Goal: Task Accomplishment & Management: Manage account settings

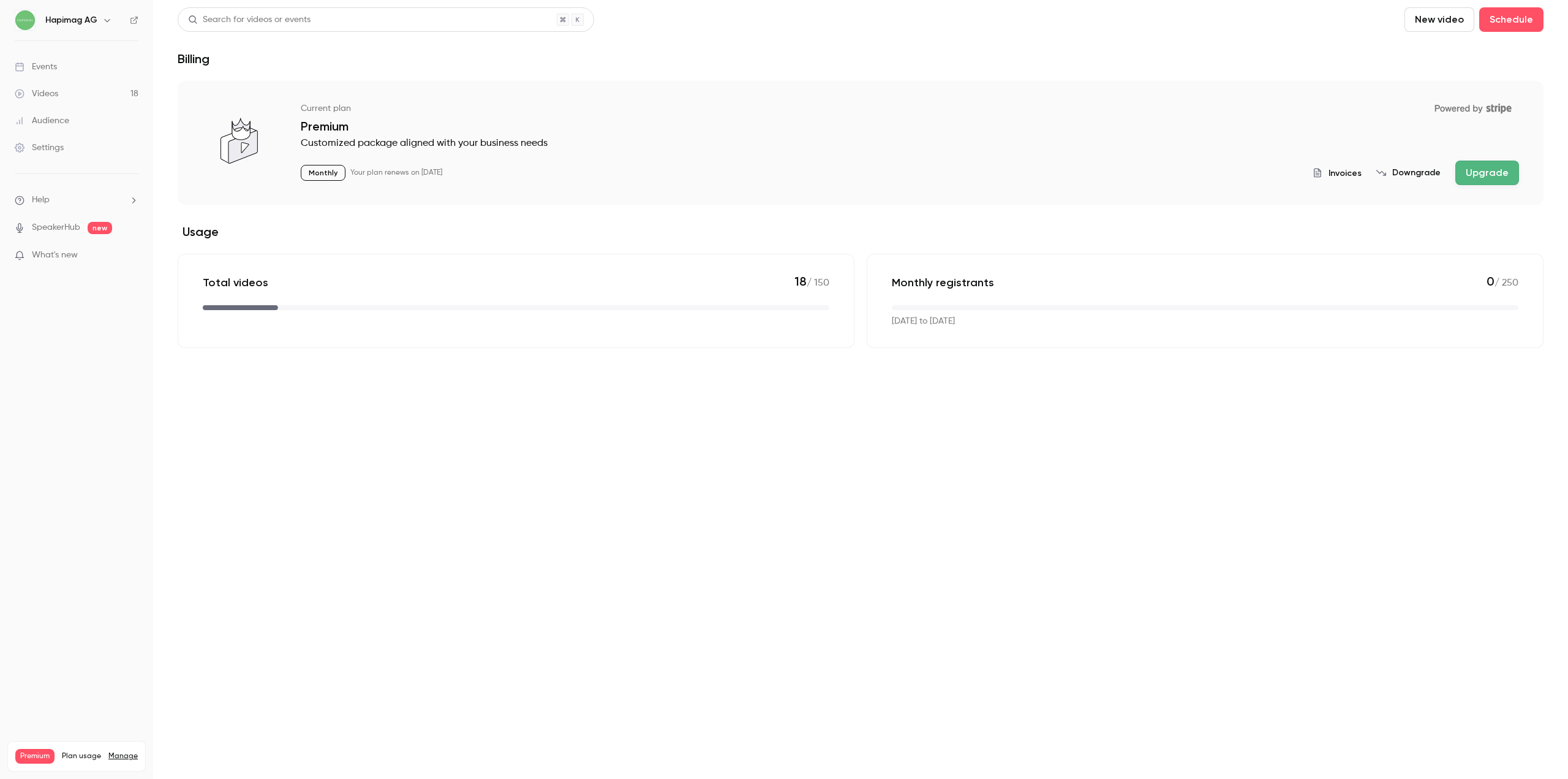
click at [328, 176] on p "Monthly" at bounding box center [323, 172] width 45 height 16
click at [365, 174] on p "Your plan renews on [DATE]" at bounding box center [396, 173] width 92 height 10
click at [88, 15] on h6 "Hapimag AG" at bounding box center [71, 20] width 52 height 12
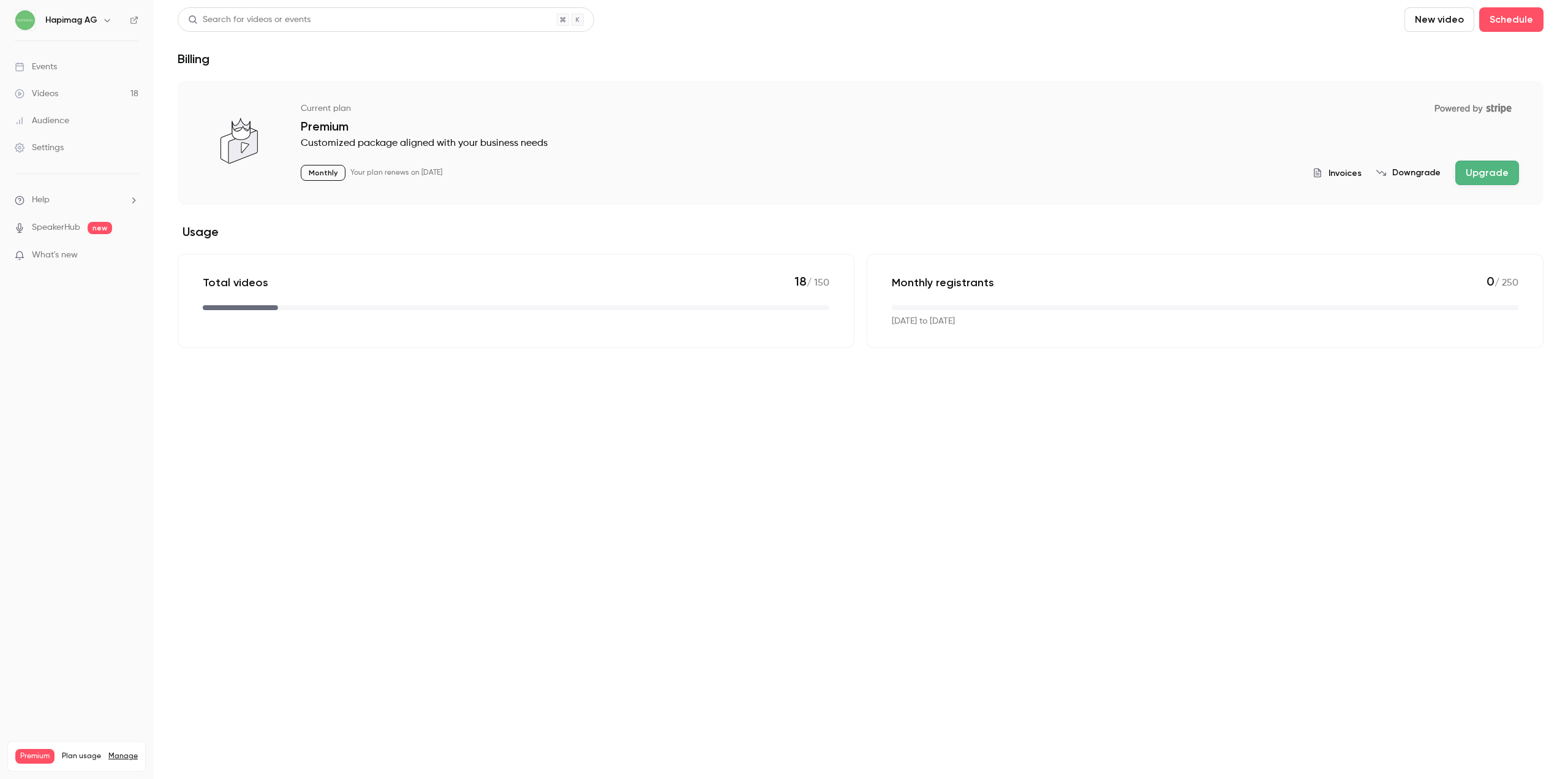
click at [74, 257] on span "What's new" at bounding box center [54, 255] width 46 height 13
click at [326, 422] on div at bounding box center [784, 390] width 1568 height 779
click at [44, 251] on span "What's new" at bounding box center [54, 255] width 46 height 13
click at [54, 230] on div at bounding box center [784, 390] width 1568 height 779
click at [54, 230] on link "SpeakerHub" at bounding box center [56, 227] width 48 height 13
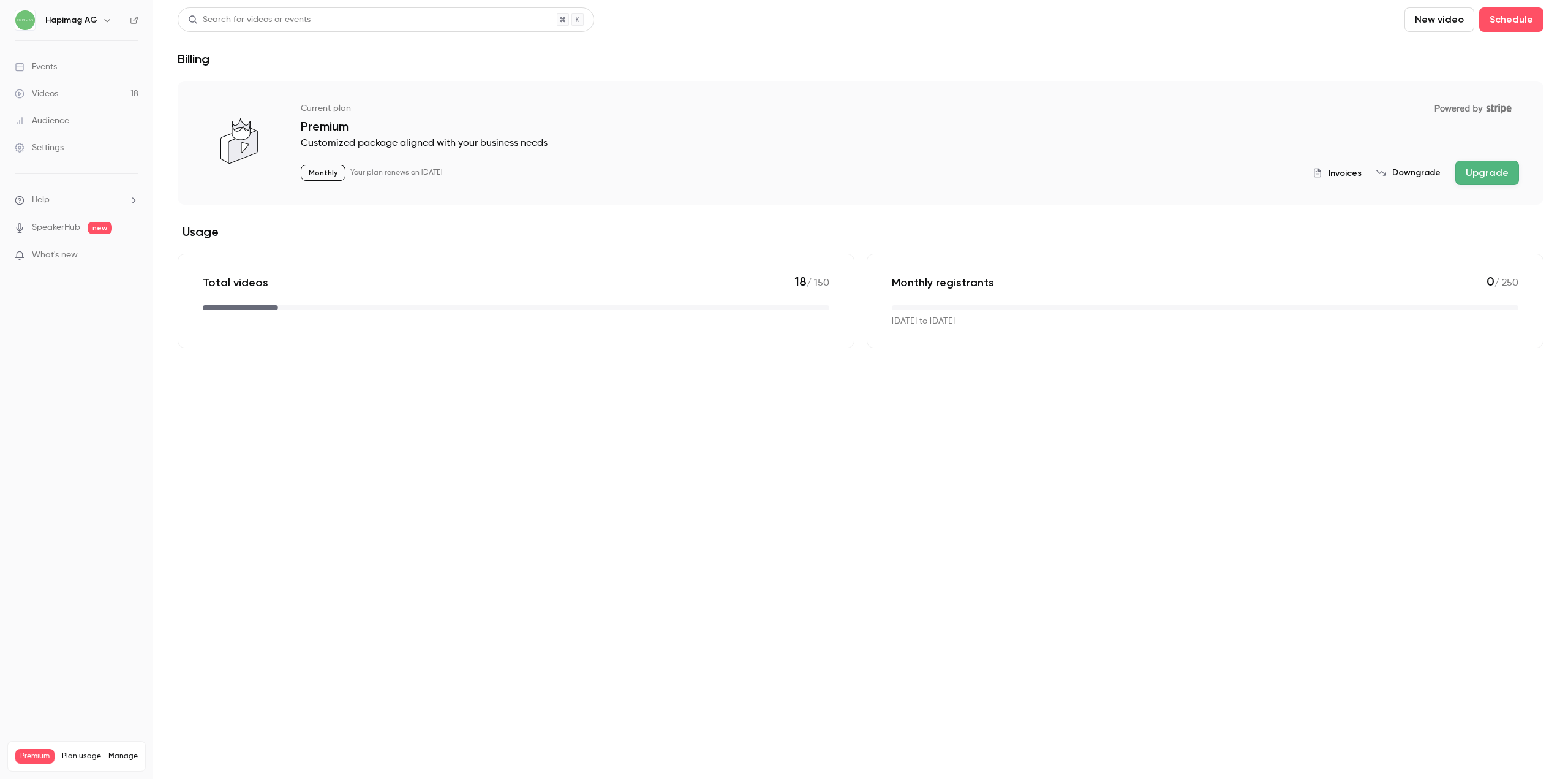
click at [62, 197] on li "Help" at bounding box center [77, 200] width 124 height 13
click at [200, 182] on link "Talk to [GEOGRAPHIC_DATA]" at bounding box center [225, 187] width 134 height 33
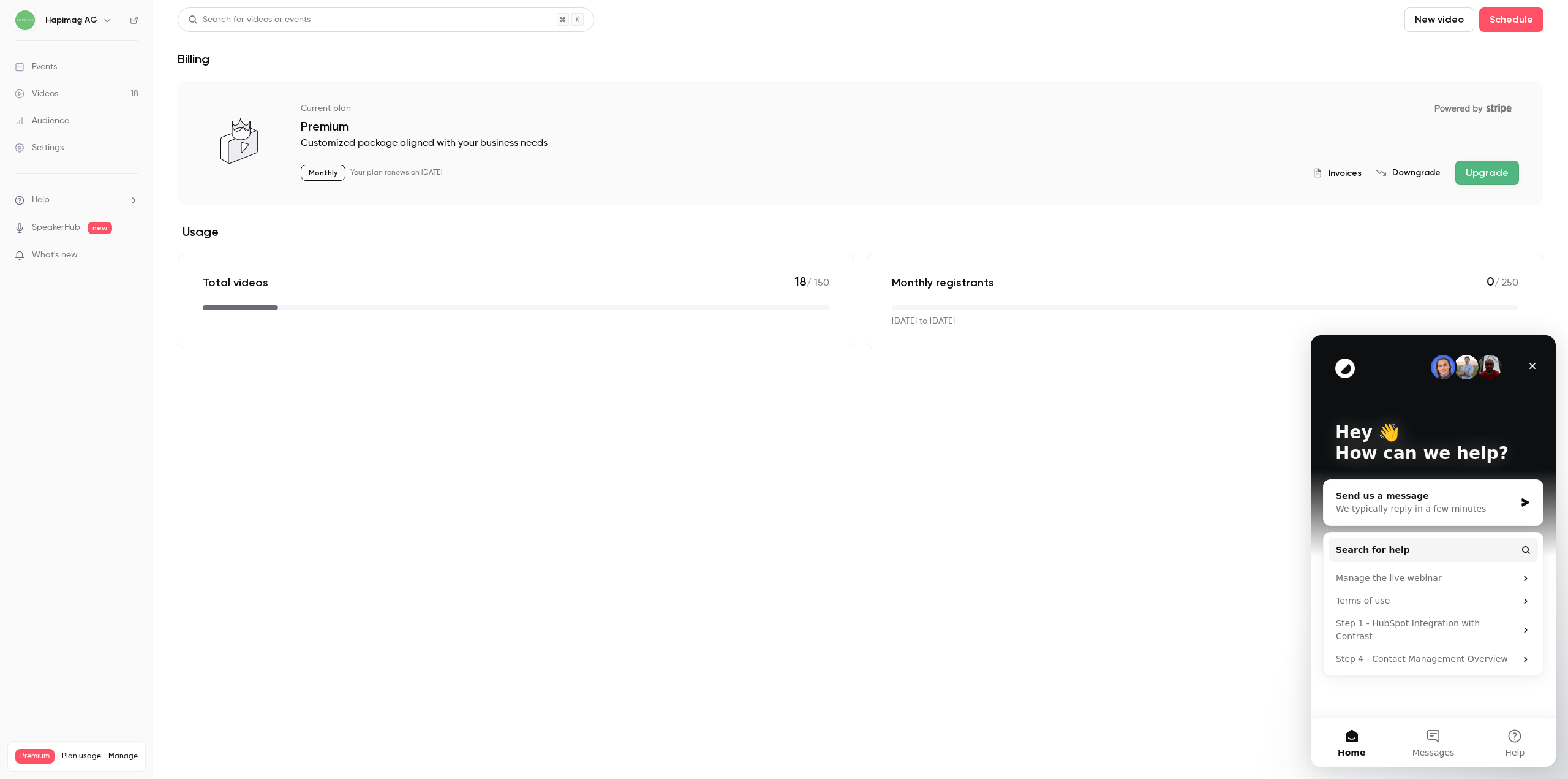
click at [62, 121] on div "Audience" at bounding box center [42, 121] width 54 height 12
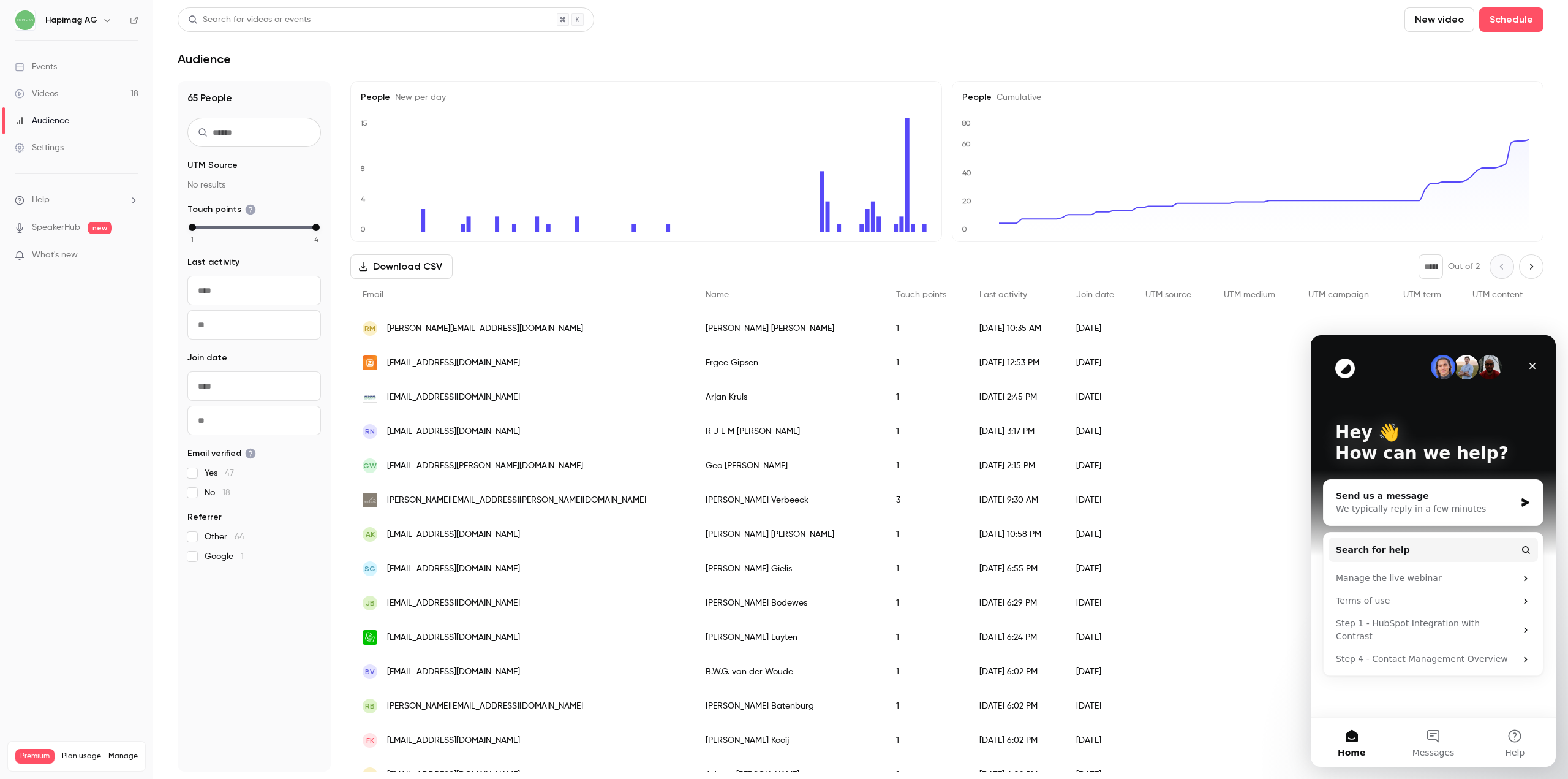
click at [53, 146] on div "Settings" at bounding box center [39, 148] width 49 height 12
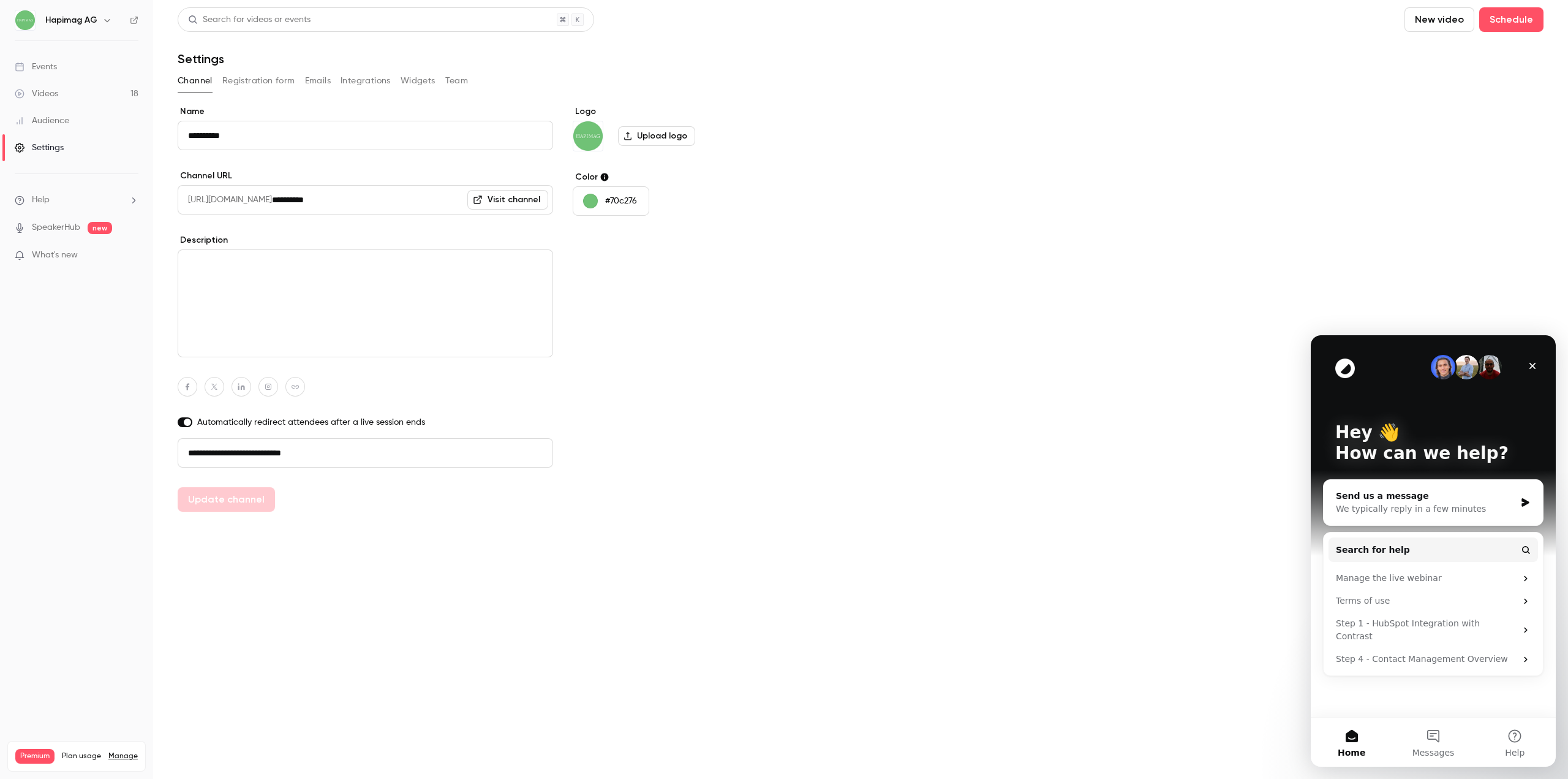
click at [357, 78] on button "Integrations" at bounding box center [365, 80] width 50 height 20
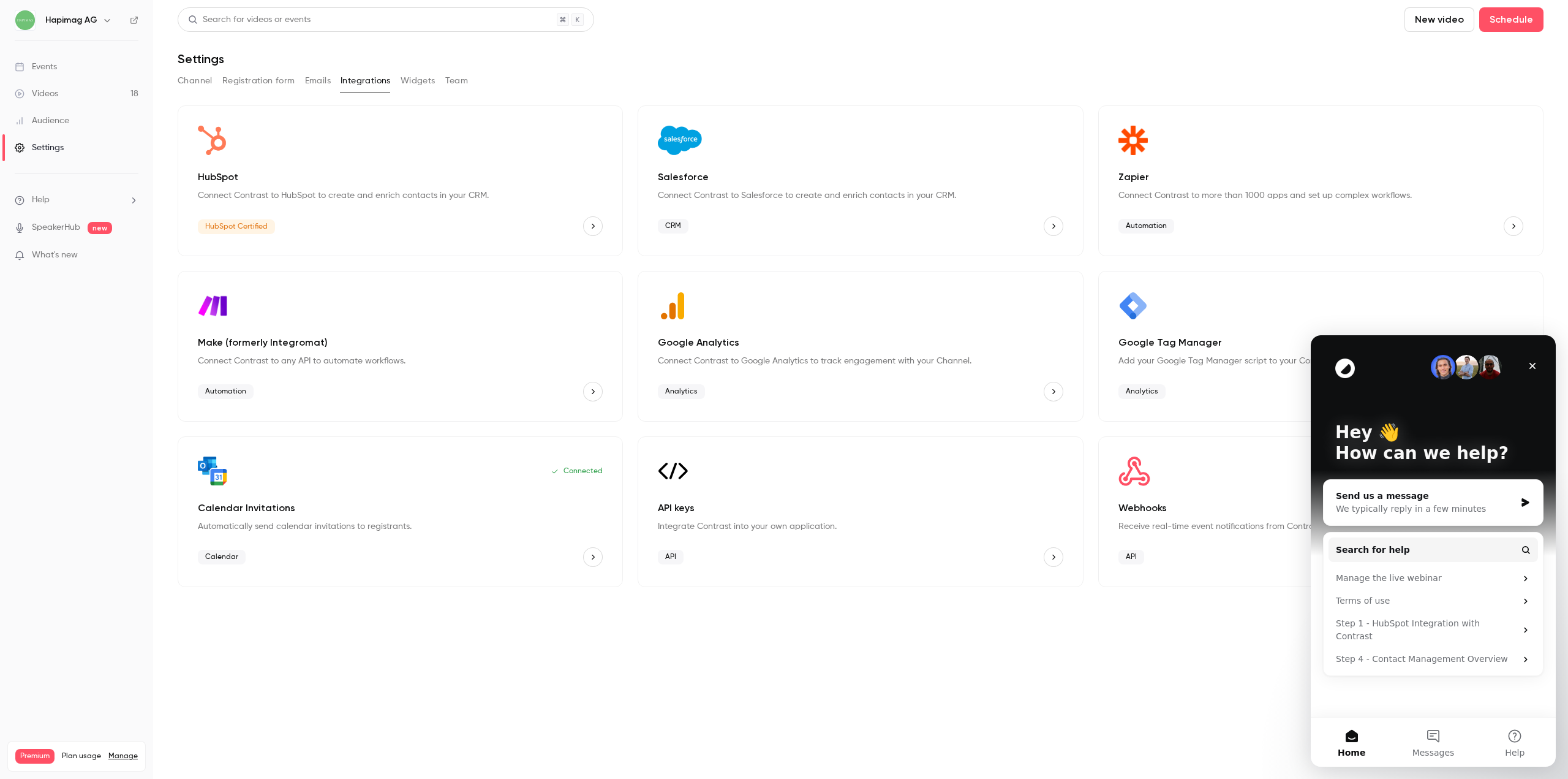
click at [722, 196] on p "Connect Contrast to Salesforce to create and enrich contacts in your CRM." at bounding box center [860, 195] width 405 height 12
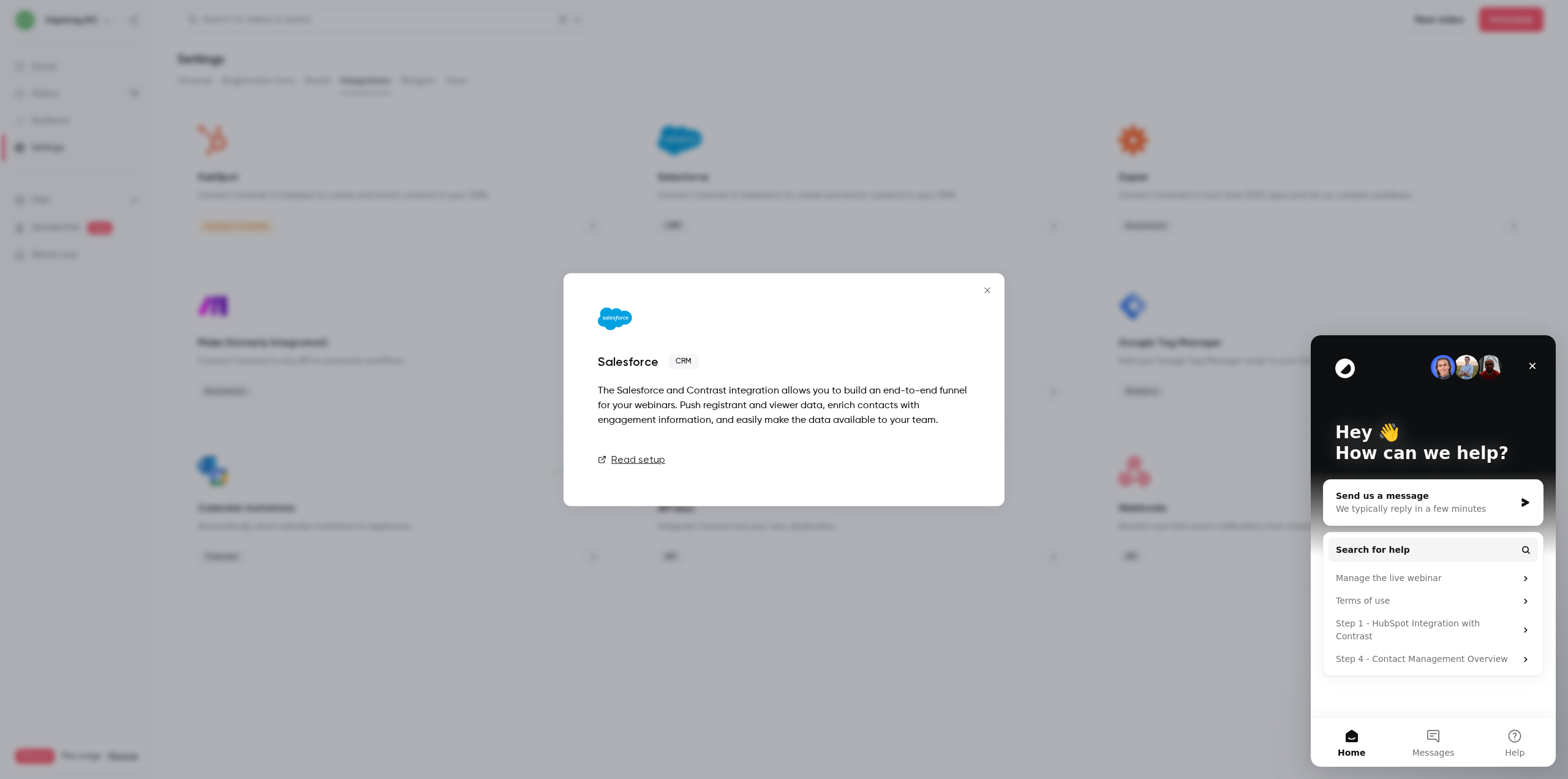
click at [942, 456] on button "Talk to [GEOGRAPHIC_DATA]" at bounding box center [892, 460] width 157 height 25
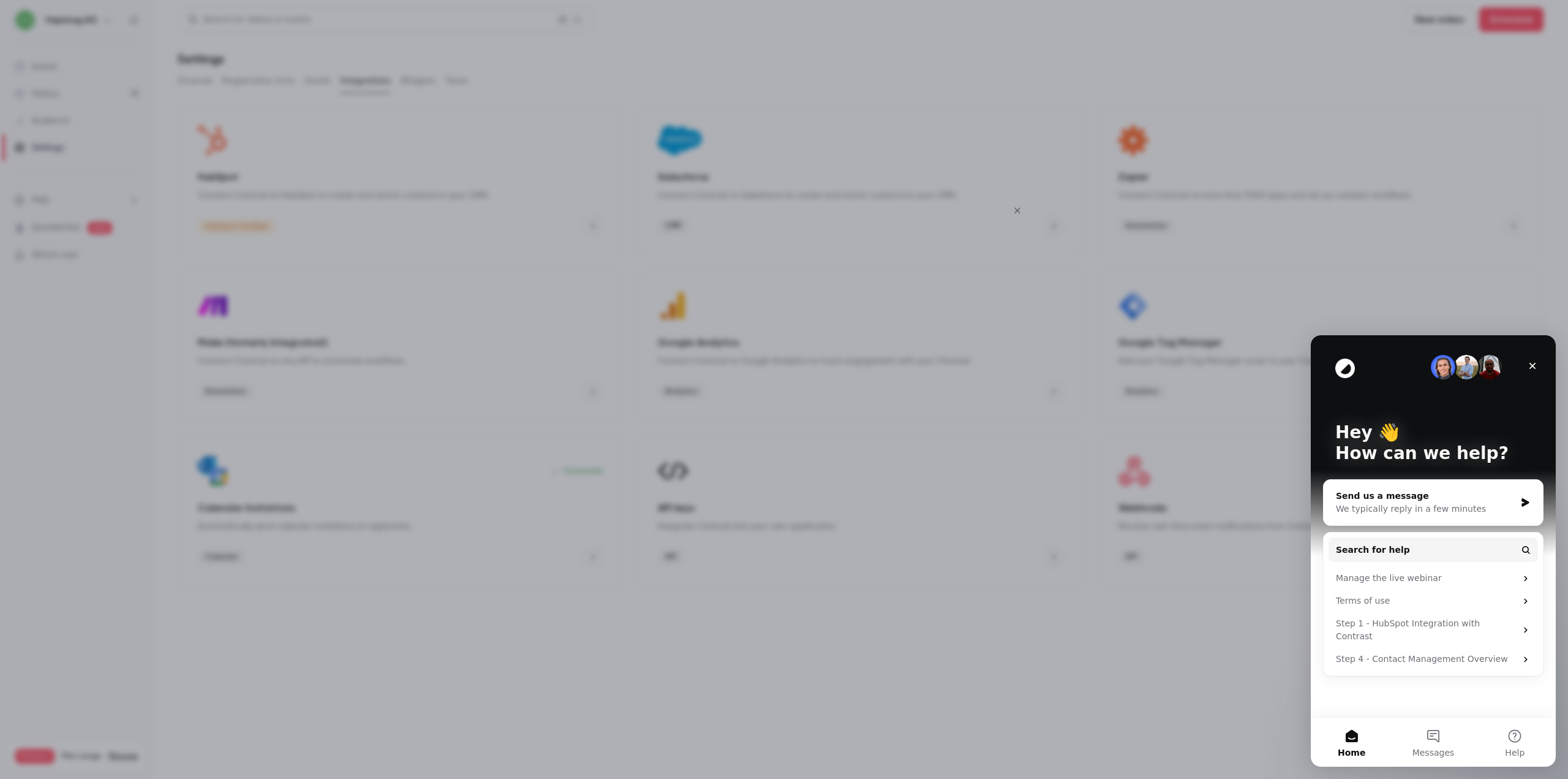
click at [1017, 208] on icon "Close" at bounding box center [1017, 210] width 15 height 10
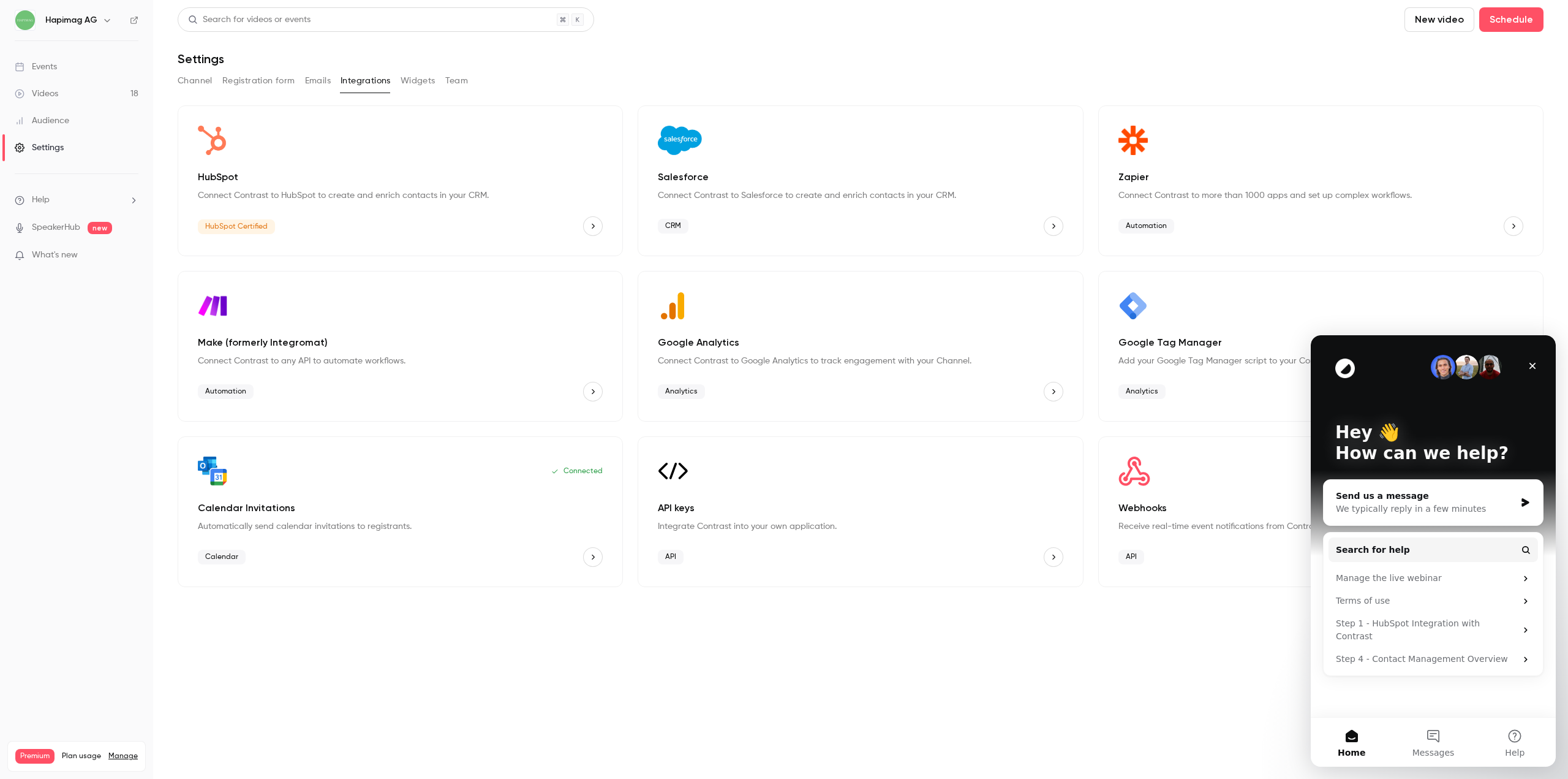
click at [827, 214] on div "Salesforce Connect Contrast to Salesforce to create and enrich contacts in your…" at bounding box center [860, 180] width 445 height 150
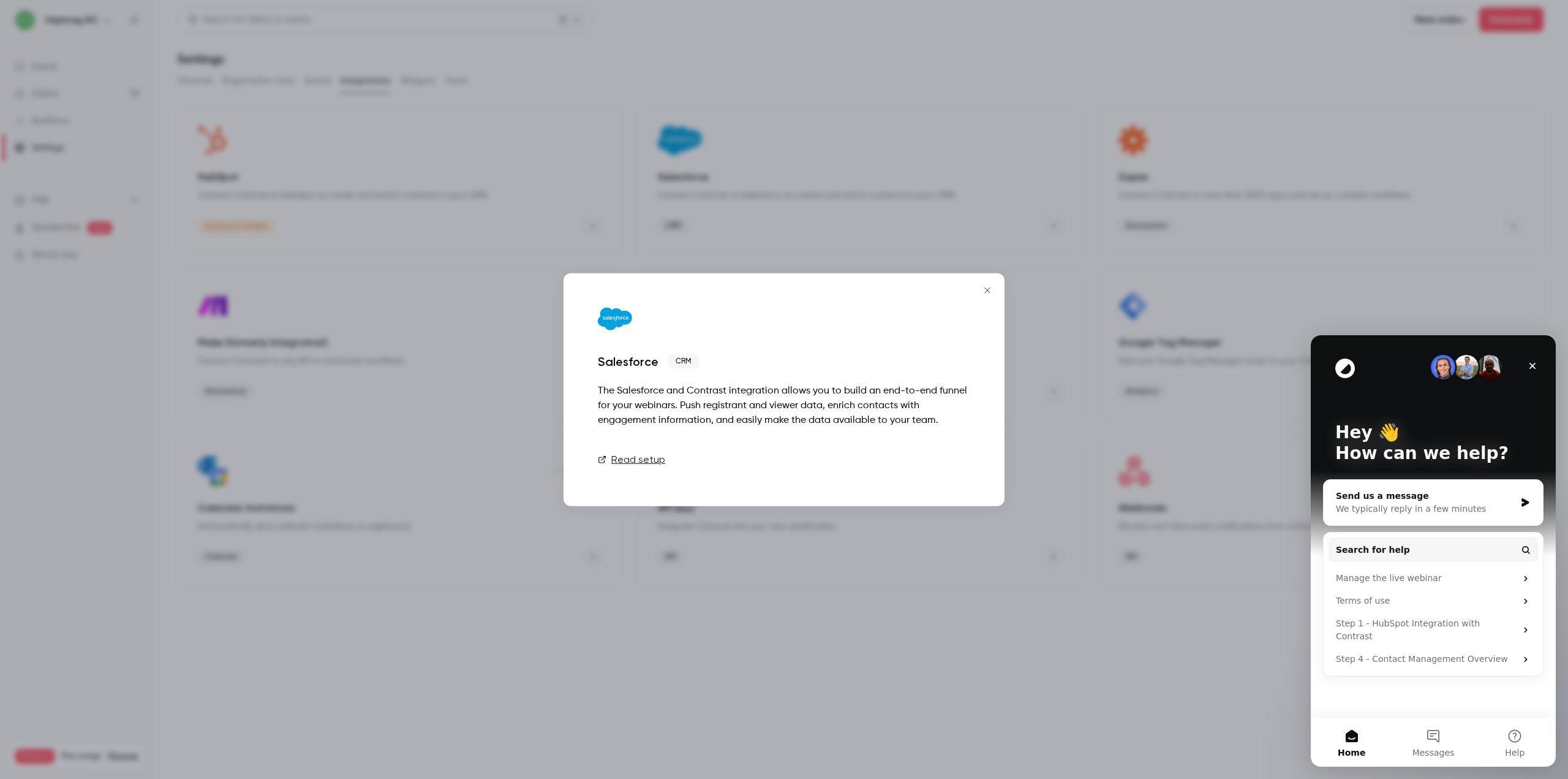
click at [926, 457] on button "Talk to [GEOGRAPHIC_DATA]" at bounding box center [892, 460] width 157 height 25
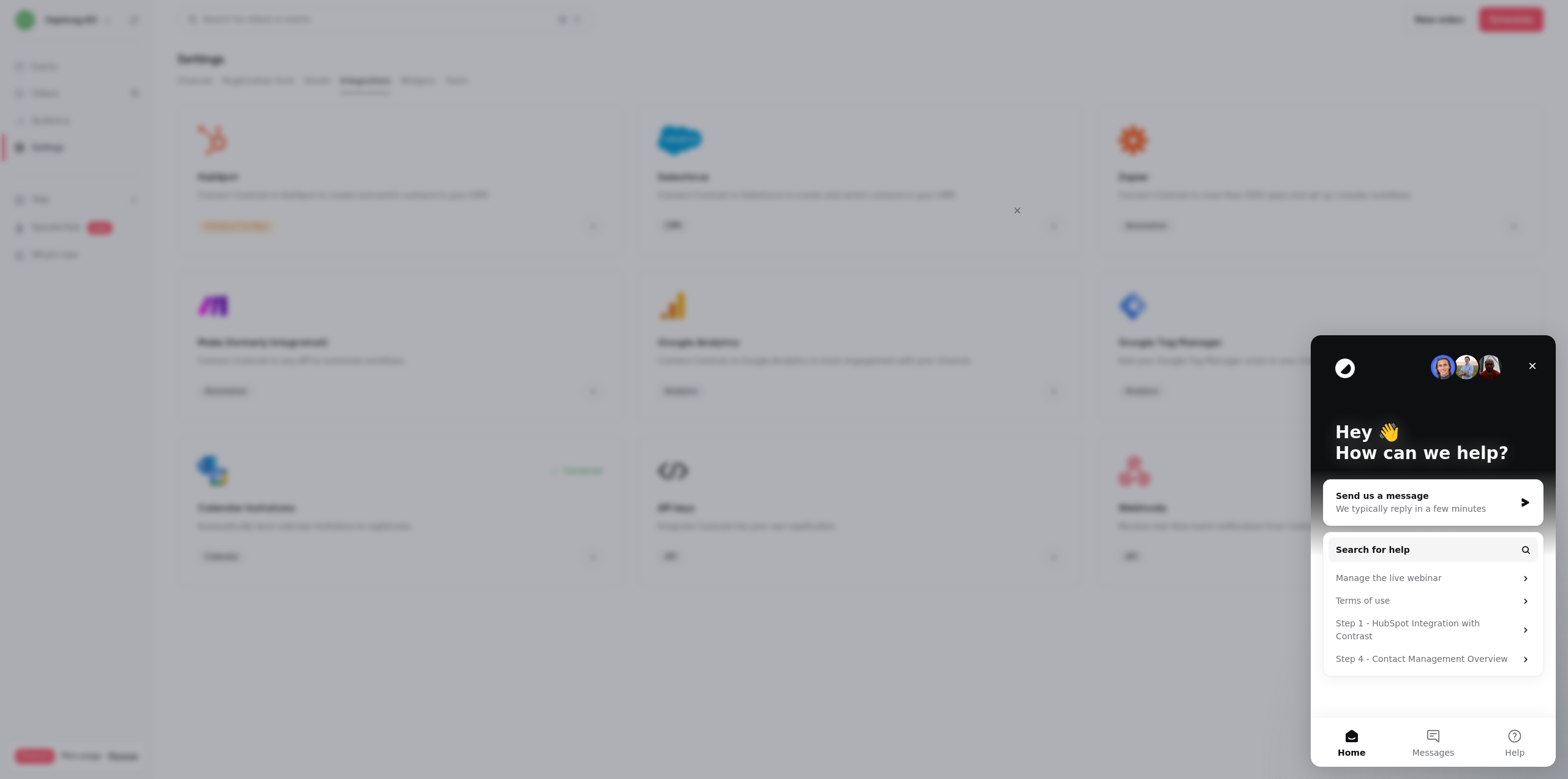
click at [1018, 207] on icon "Close" at bounding box center [1017, 210] width 15 height 10
